Goal: Navigation & Orientation: Find specific page/section

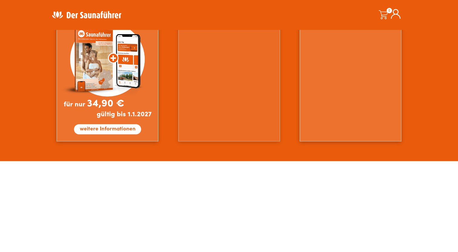
scroll to position [545, 0]
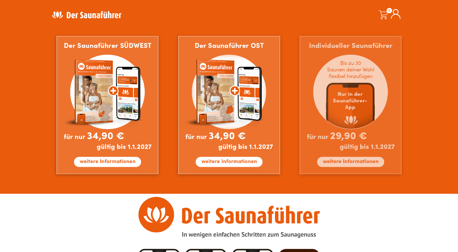
click at [336, 162] on img at bounding box center [351, 105] width 102 height 138
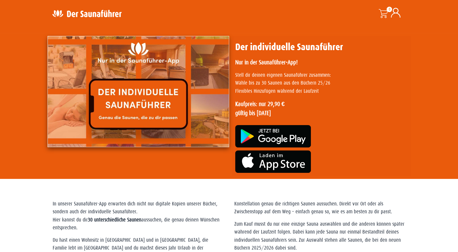
scroll to position [10, 0]
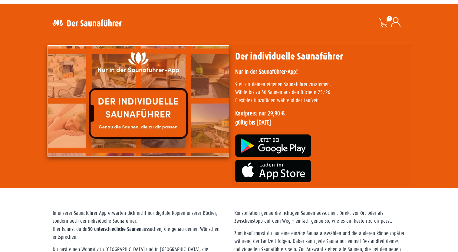
click at [276, 144] on img at bounding box center [273, 146] width 76 height 22
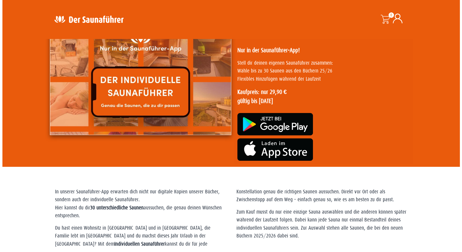
scroll to position [40, 0]
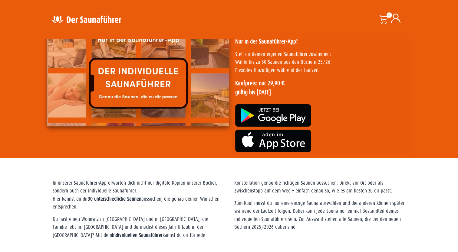
click at [383, 19] on span at bounding box center [382, 19] width 9 height 9
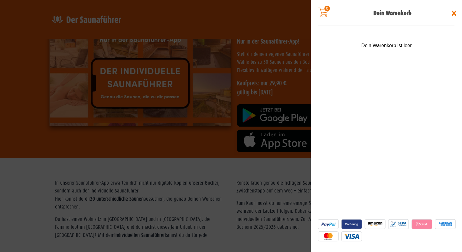
click at [455, 12] on span at bounding box center [455, 13] width 10 height 10
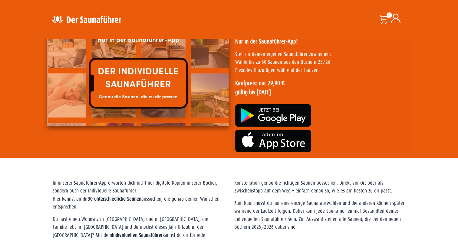
click at [395, 19] on icon at bounding box center [396, 19] width 10 height 10
click at [385, 18] on span at bounding box center [382, 19] width 9 height 9
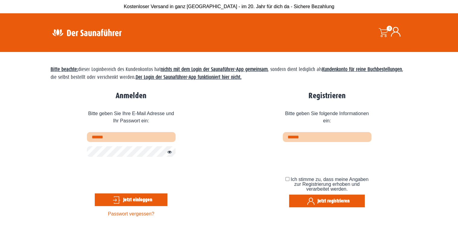
click at [131, 140] on input "text" at bounding box center [131, 137] width 89 height 10
type input "**********"
click at [169, 152] on button "Passwort anzeigen" at bounding box center [168, 152] width 8 height 7
click at [125, 197] on button "Jetzt einloggen" at bounding box center [131, 200] width 73 height 13
click at [122, 198] on button "Jetzt einloggen" at bounding box center [131, 200] width 73 height 13
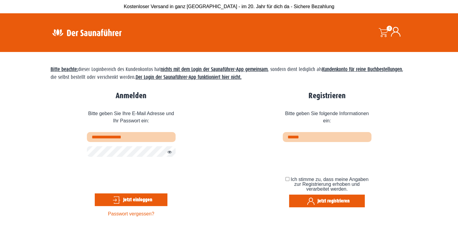
click at [170, 153] on button "Passwort anzeigen" at bounding box center [168, 152] width 8 height 7
click at [136, 198] on button "Jetzt einloggen" at bounding box center [131, 200] width 73 height 13
click at [311, 138] on input "email" at bounding box center [327, 137] width 89 height 10
type input "**********"
click at [319, 203] on button "Jetzt registrieren" at bounding box center [327, 201] width 76 height 13
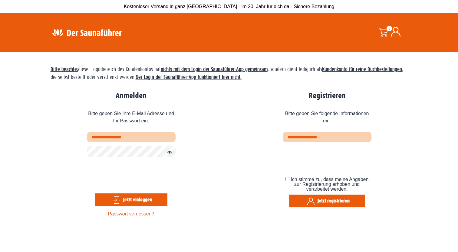
click at [320, 199] on button "Jetzt registrieren" at bounding box center [327, 201] width 76 height 13
click at [120, 215] on link "Passwort vergessen?" at bounding box center [131, 214] width 46 height 5
click at [169, 152] on button "Passwort anzeigen" at bounding box center [168, 152] width 8 height 7
click at [129, 214] on link "Passwort vergessen?" at bounding box center [131, 214] width 46 height 5
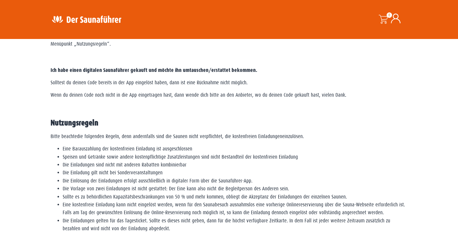
scroll to position [1029, 0]
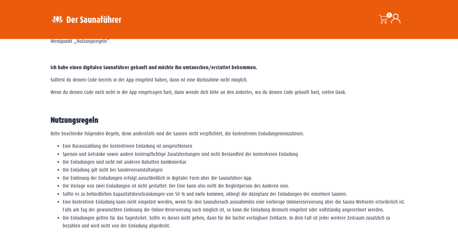
click at [301, 246] on div at bounding box center [229, 243] width 357 height 15
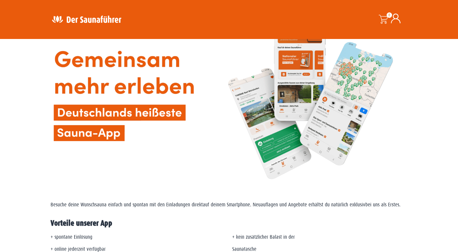
scroll to position [0, 0]
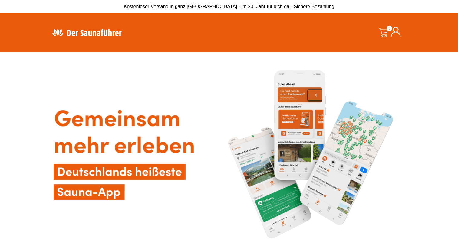
click at [381, 29] on span at bounding box center [382, 32] width 9 height 9
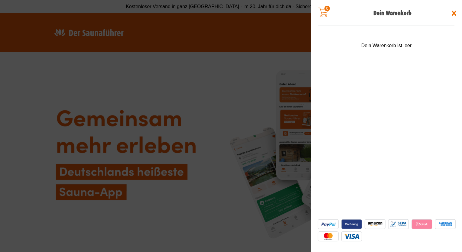
click at [456, 10] on span at bounding box center [455, 13] width 10 height 10
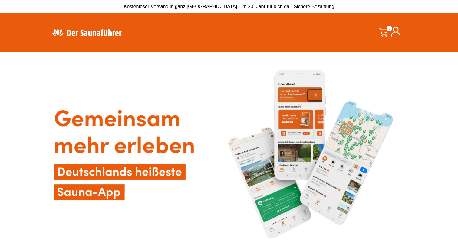
click at [396, 32] on icon at bounding box center [396, 32] width 10 height 10
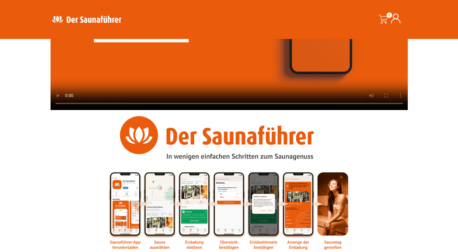
scroll to position [689, 0]
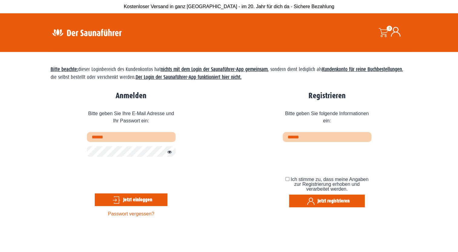
click at [110, 31] on img at bounding box center [87, 33] width 79 height 12
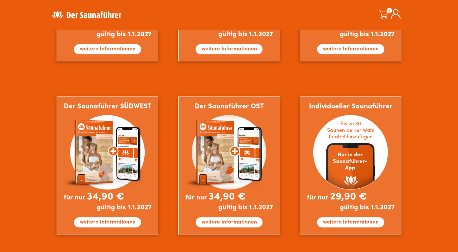
scroll to position [515, 0]
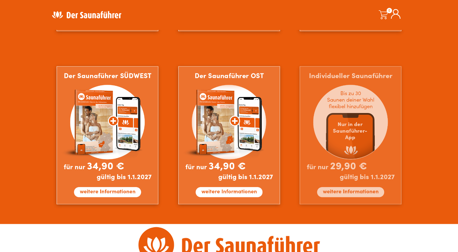
click at [351, 135] on img at bounding box center [351, 135] width 102 height 138
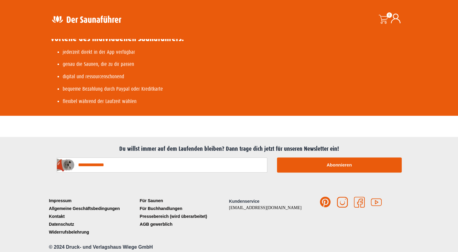
scroll to position [282, 0]
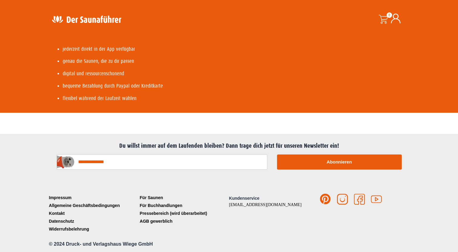
click at [381, 17] on span at bounding box center [382, 19] width 9 height 9
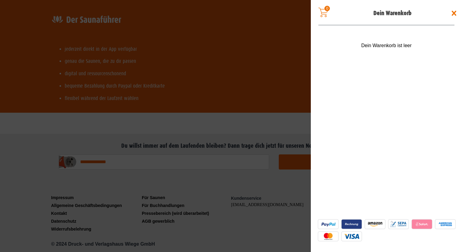
drag, startPoint x: 456, startPoint y: 12, endPoint x: 454, endPoint y: 15, distance: 3.5
click at [455, 13] on span at bounding box center [455, 13] width 10 height 10
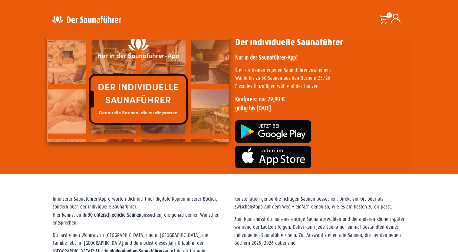
scroll to position [0, 0]
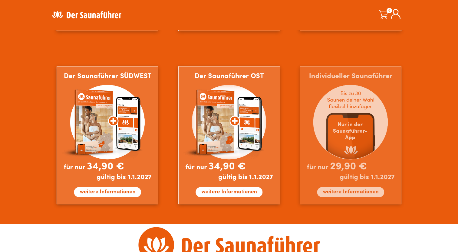
click at [347, 135] on img at bounding box center [351, 135] width 102 height 138
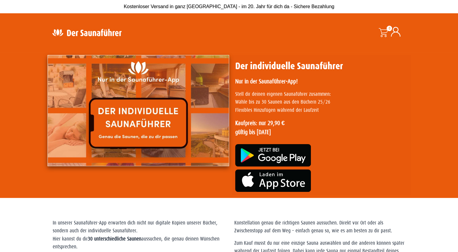
click at [382, 33] on span at bounding box center [382, 32] width 9 height 9
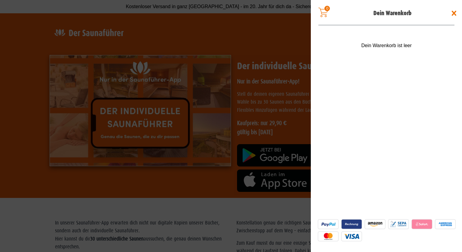
click at [373, 50] on div "Dein Warenkorb ist leer" at bounding box center [386, 48] width 151 height 31
click at [322, 13] on span at bounding box center [324, 13] width 10 height 10
click at [455, 13] on span at bounding box center [455, 13] width 10 height 10
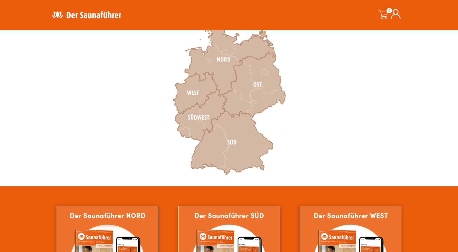
scroll to position [229, 0]
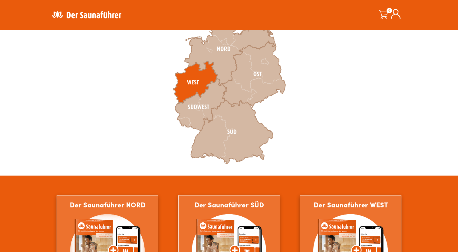
click at [191, 77] on icon at bounding box center [195, 82] width 44 height 42
click at [429, 150] on div ":root{--col-area-norm:#d4b8a3;--col-area-hovr:#ea5b0c;--col-bordr-reg:#b68d71;-…" at bounding box center [229, 89] width 458 height 174
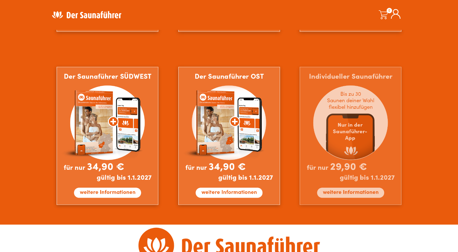
scroll to position [531, 0]
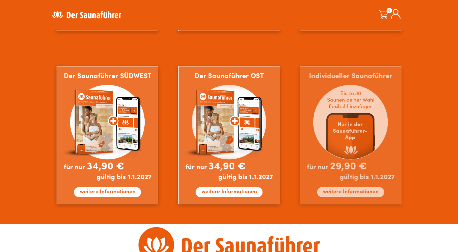
click at [351, 193] on img at bounding box center [351, 135] width 102 height 138
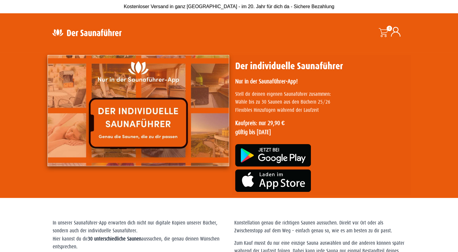
click at [162, 123] on img at bounding box center [139, 110] width 182 height 111
click at [380, 31] on span at bounding box center [382, 32] width 9 height 9
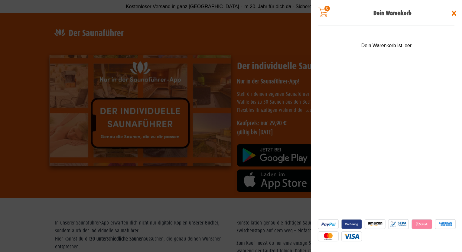
click at [384, 43] on span "Dein Warenkorb ist leer" at bounding box center [387, 45] width 51 height 7
click at [455, 10] on span at bounding box center [455, 13] width 10 height 10
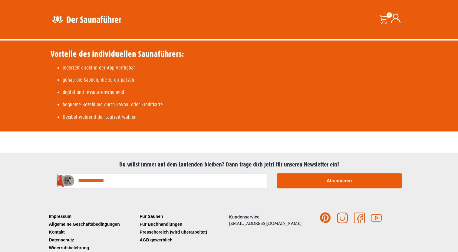
scroll to position [272, 0]
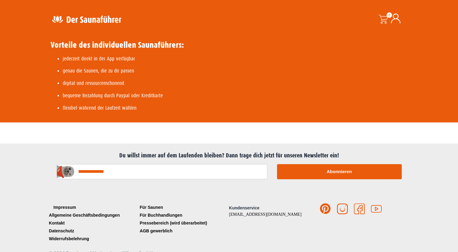
click at [67, 207] on link "Impressum" at bounding box center [93, 208] width 91 height 8
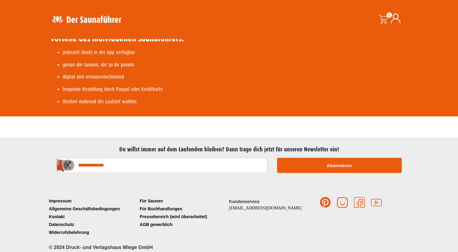
scroll to position [299, 0]
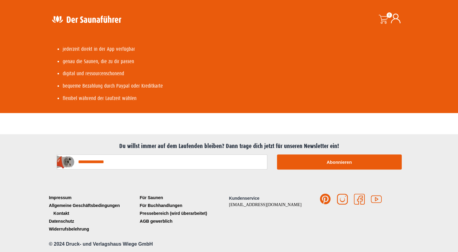
click at [62, 212] on link "Kontakt" at bounding box center [93, 214] width 91 height 8
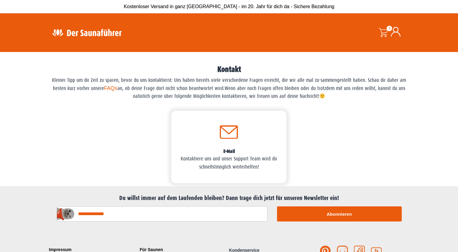
click at [110, 88] on link "FAQs" at bounding box center [110, 88] width 13 height 6
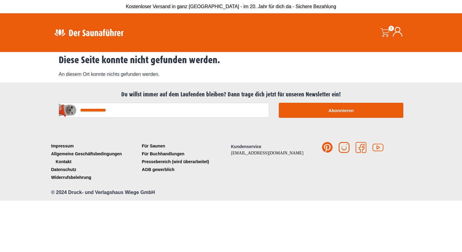
click at [59, 161] on link "Kontakt" at bounding box center [95, 162] width 91 height 8
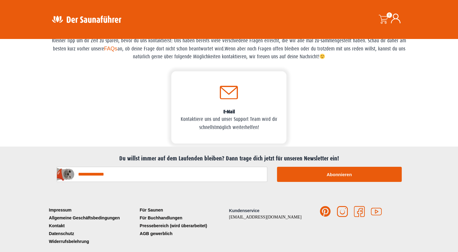
scroll to position [50, 0]
